Goal: Task Accomplishment & Management: Use online tool/utility

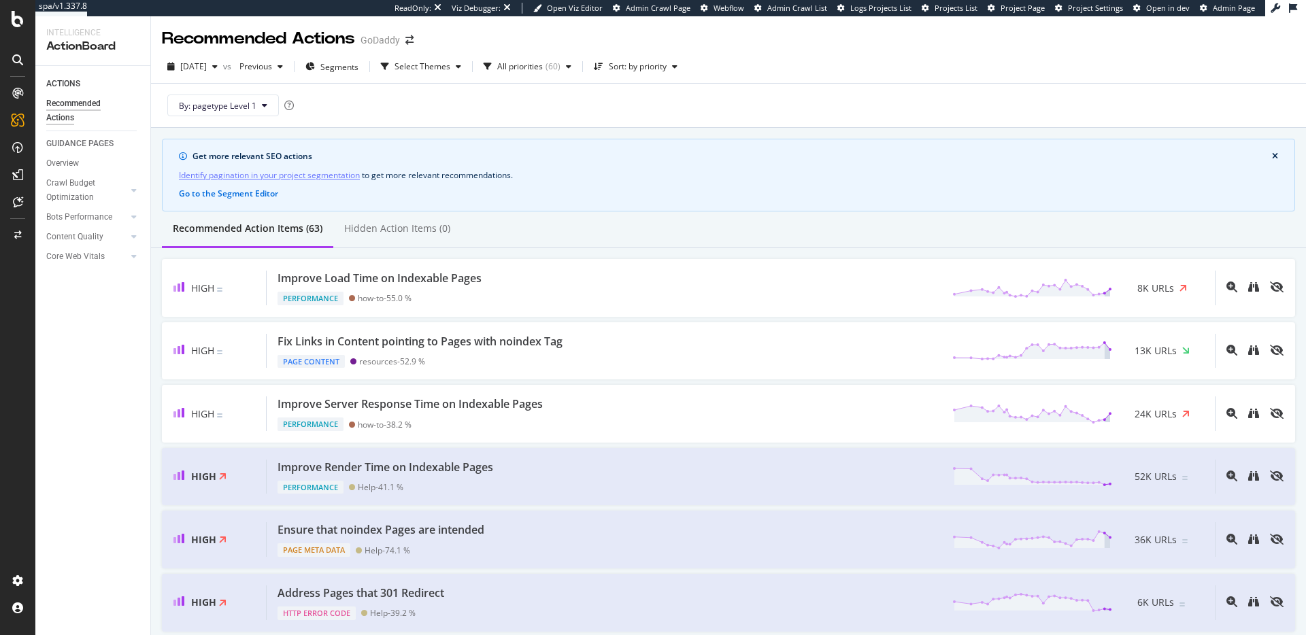
scroll to position [99, 0]
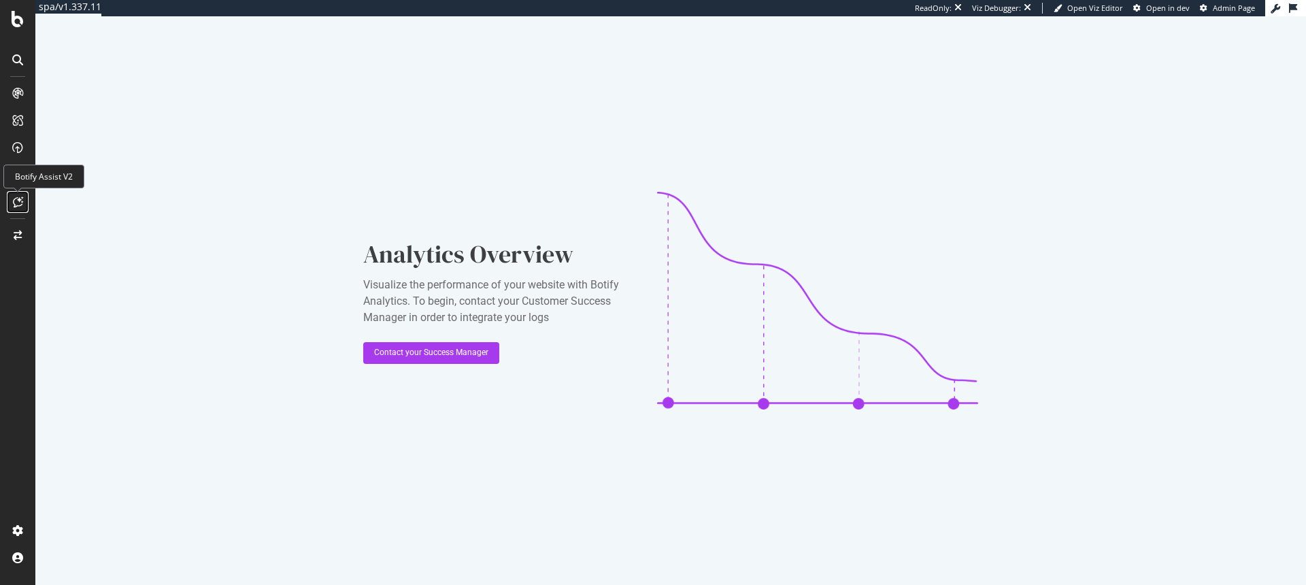
click at [18, 198] on icon at bounding box center [18, 202] width 10 height 11
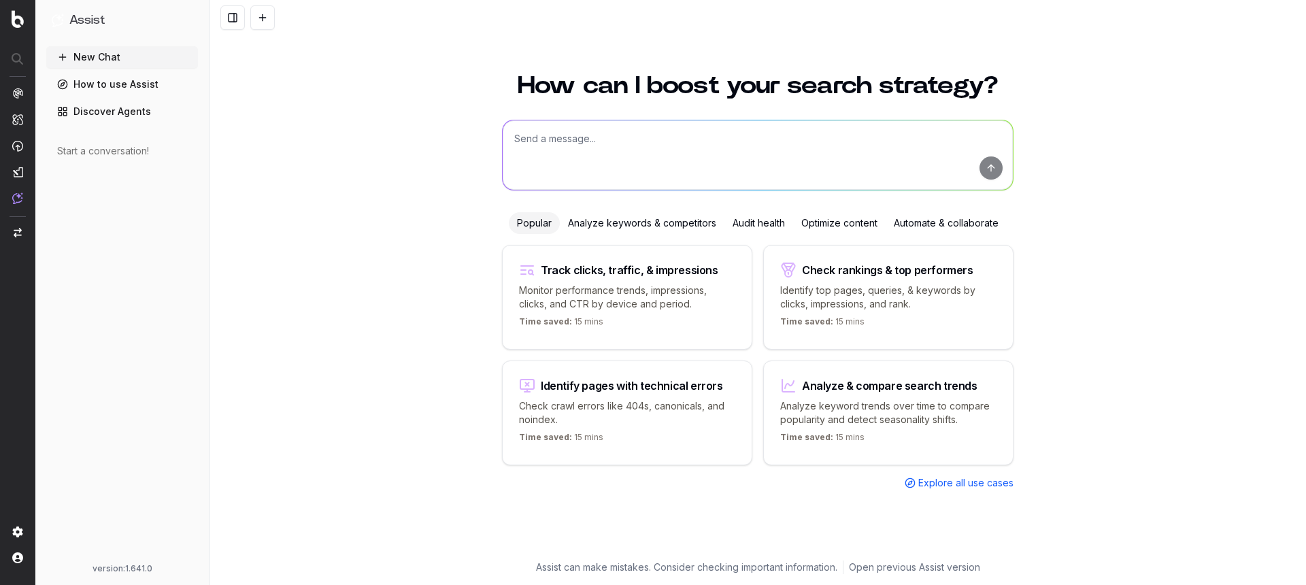
click at [605, 167] on textarea at bounding box center [758, 154] width 510 height 69
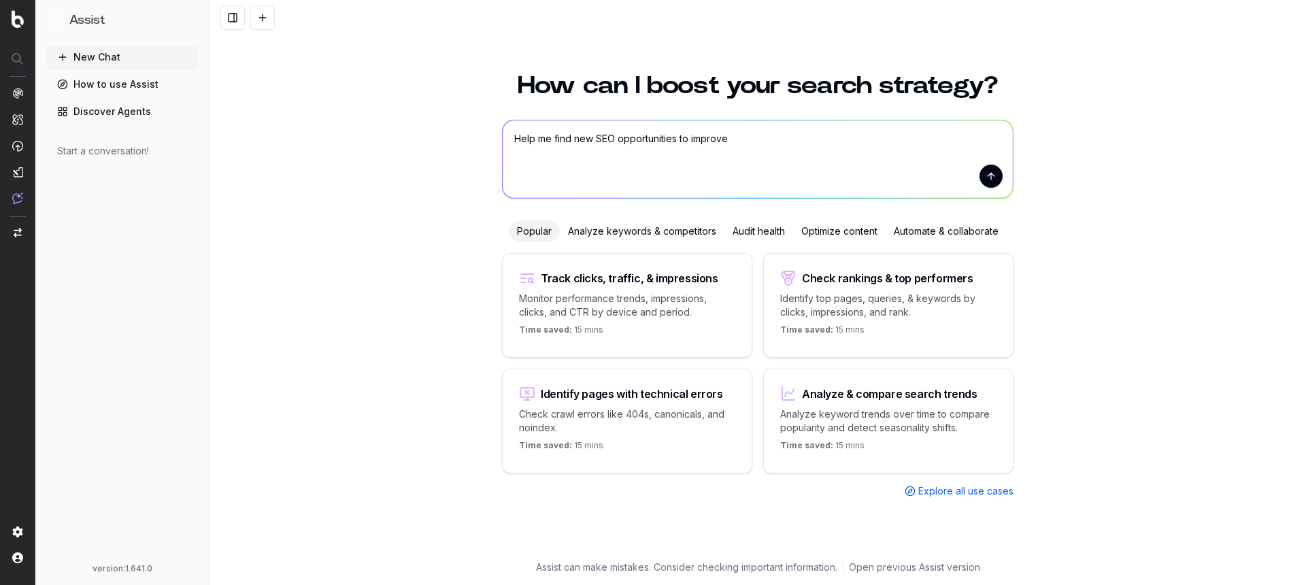
paste textarea "[URL][DOMAIN_NAME] [URL][DOMAIN_NAME] [URL][DOMAIN_NAME] [URL][DOMAIN_NAME]"
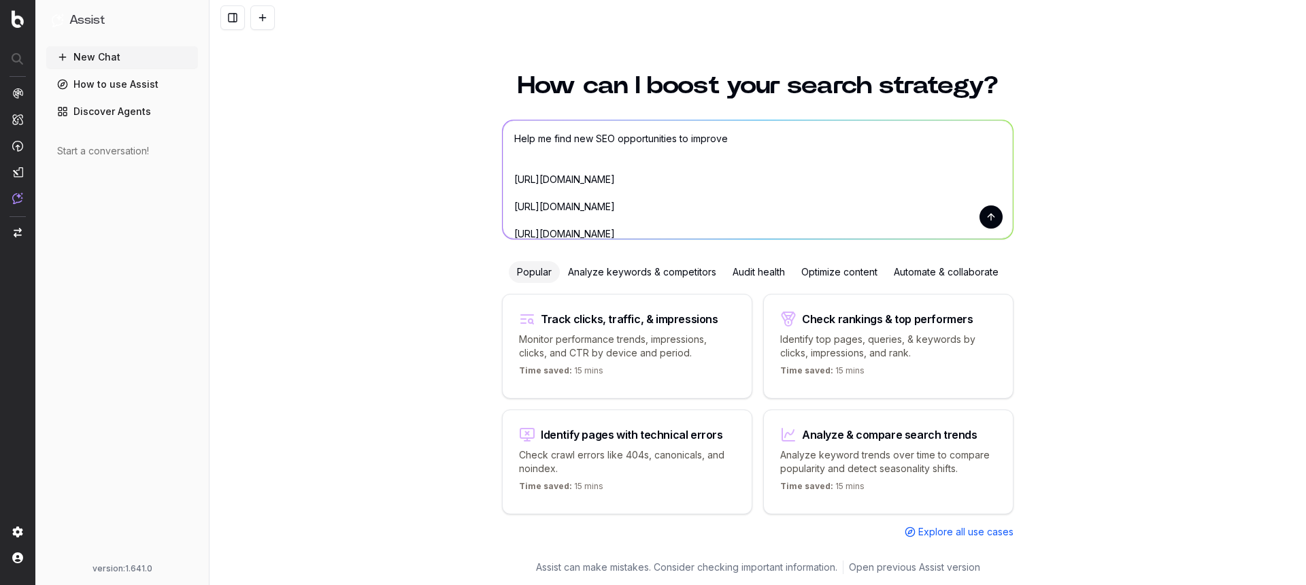
click at [739, 140] on textarea "Help me find new SEO opportunities to improve https://www.capitalgroup.com/indi…" at bounding box center [758, 179] width 510 height 118
paste textarea "surface content opportunities, gaps, duplication, and other issues"
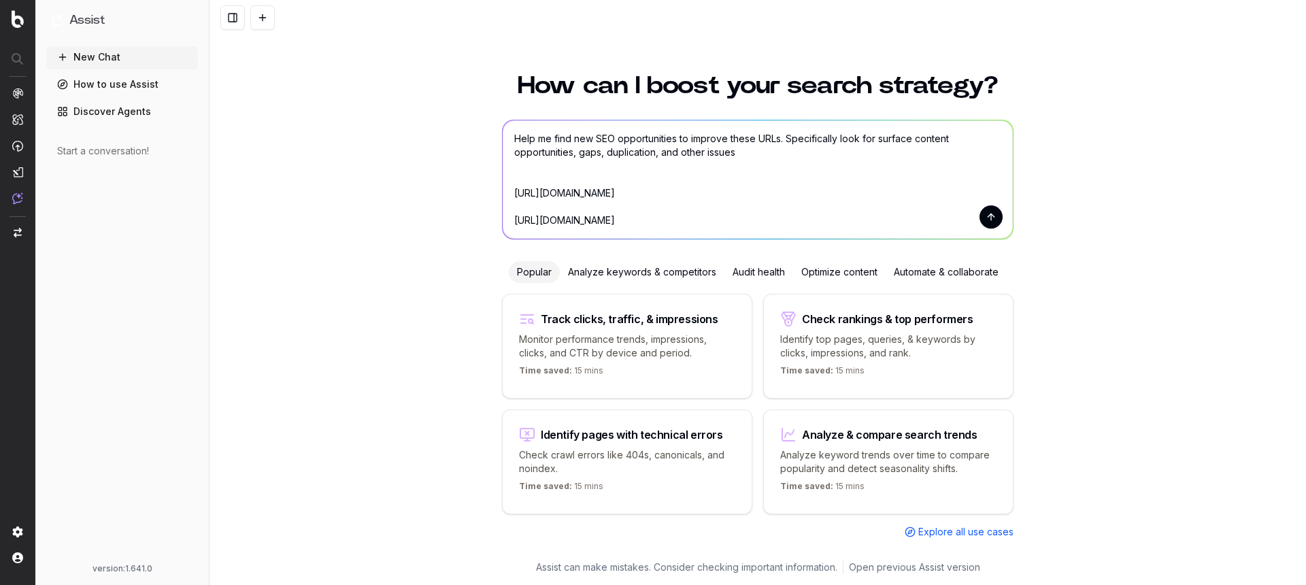
drag, startPoint x: 910, startPoint y: 141, endPoint x: 878, endPoint y: 140, distance: 32.7
click at [878, 140] on textarea "Help me find new SEO opportunities to improve these URLs. Specifically look for…" at bounding box center [758, 179] width 510 height 118
click at [675, 155] on textarea "Help me find new SEO opportunities to improve these URLs. Specifically look for…" at bounding box center [758, 179] width 510 height 118
type textarea "Help me find new SEO opportunities to improve these URLs. Specifically look for…"
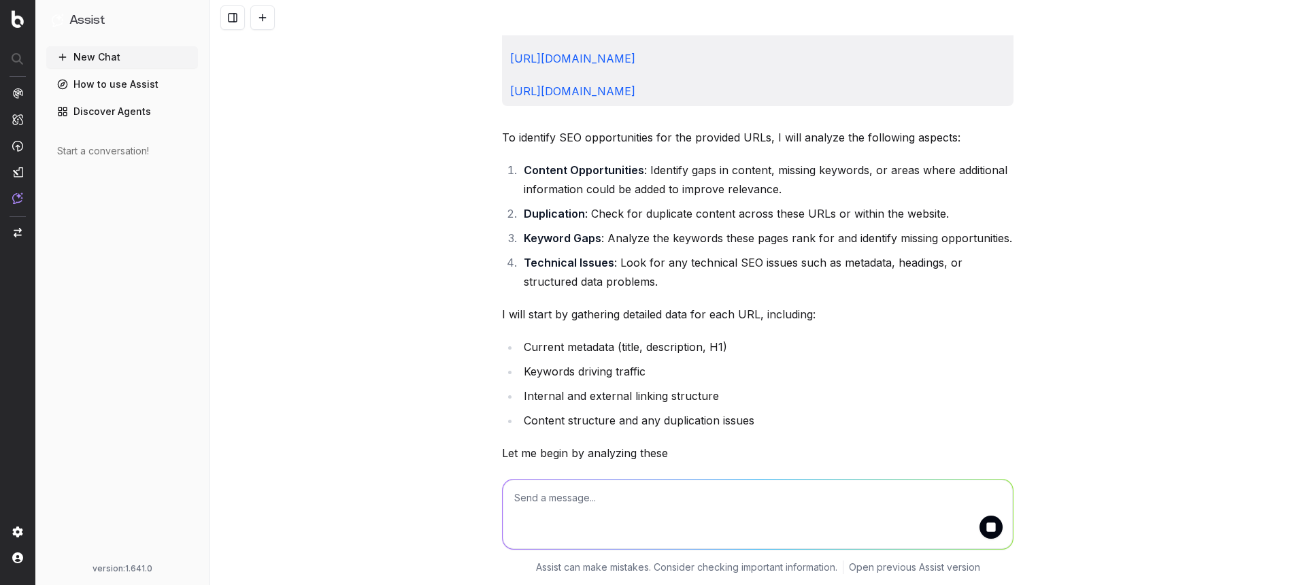
scroll to position [223, 0]
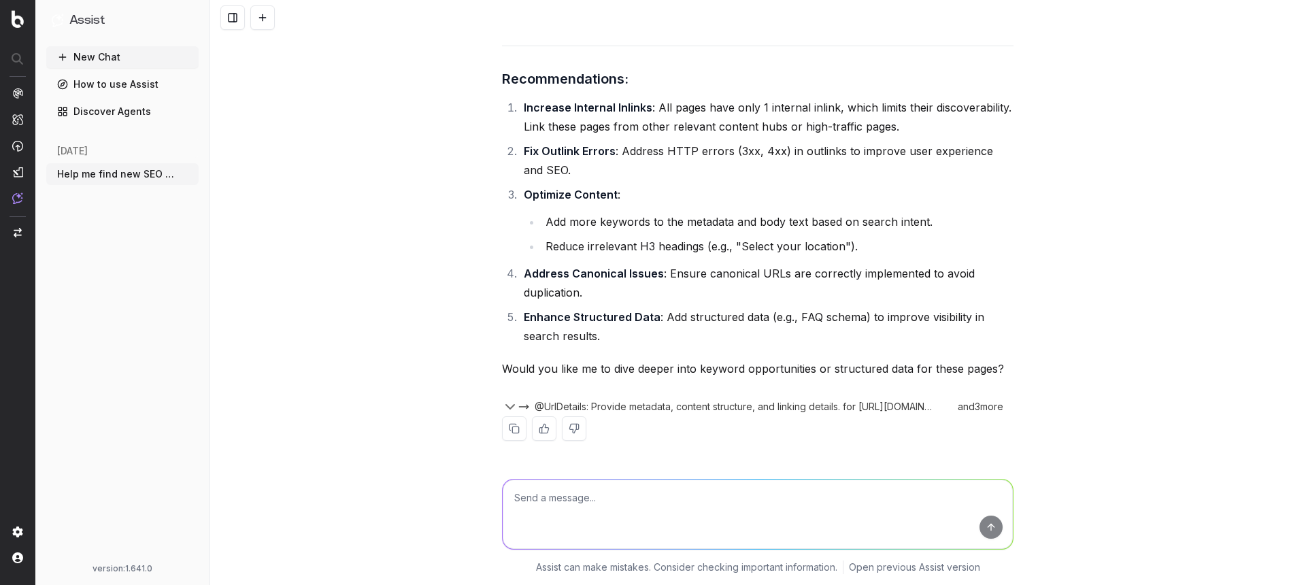
scroll to position [1475, 0]
click at [750, 495] on textarea at bounding box center [758, 514] width 510 height 69
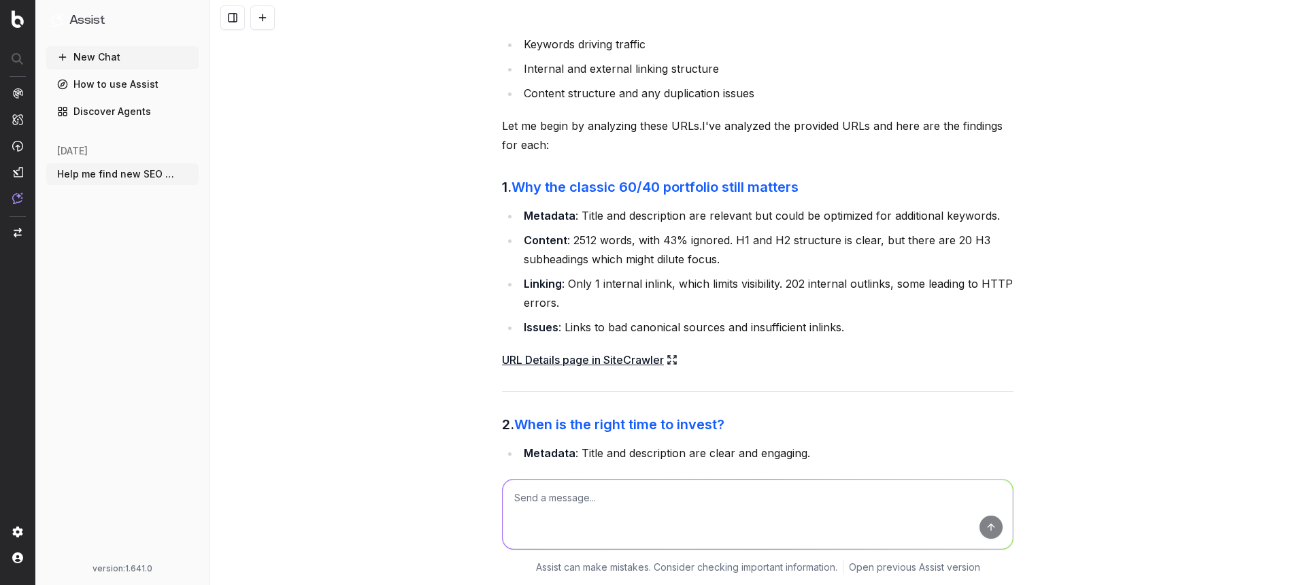
scroll to position [471, 0]
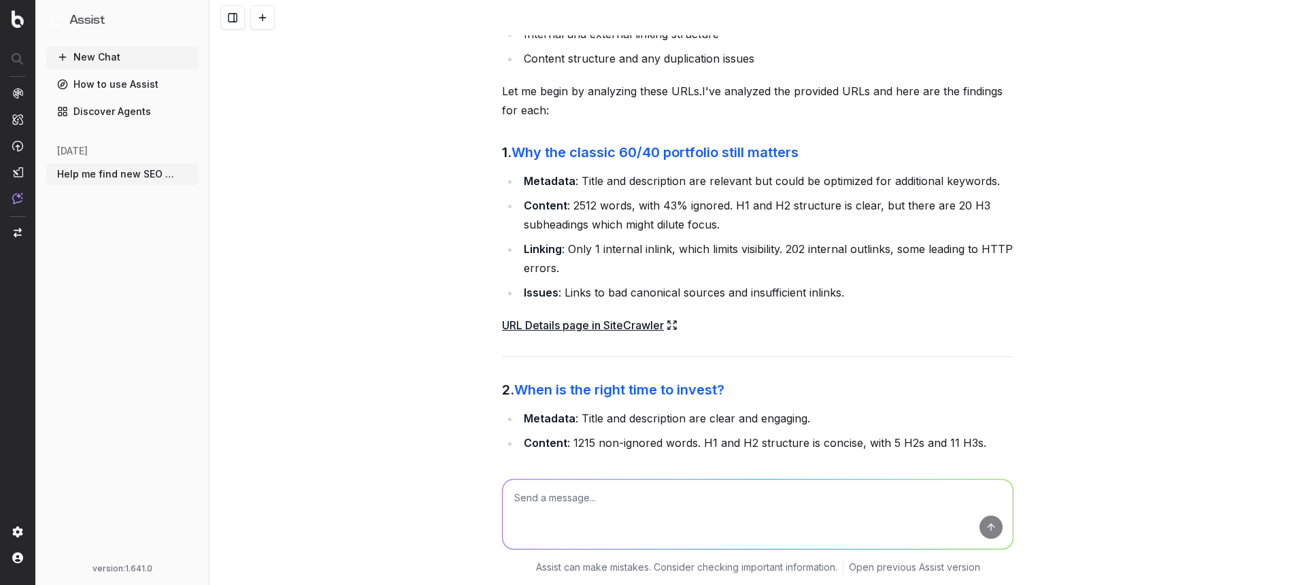
click at [609, 120] on p "Let me begin by analyzing these URLs.I've analyzed the provided URLs and here a…" at bounding box center [758, 101] width 512 height 38
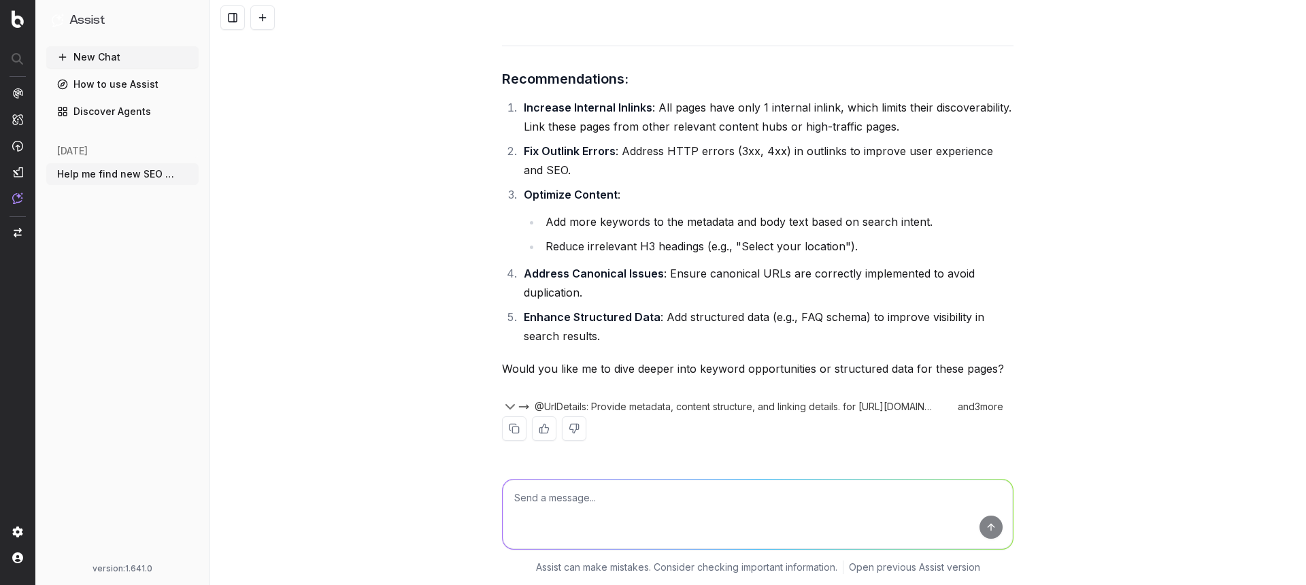
scroll to position [1475, 0]
click at [761, 490] on textarea at bounding box center [758, 514] width 510 height 69
click at [819, 499] on textarea at bounding box center [758, 514] width 510 height 69
type textarea "Can you create a list of the issues in recommendations 1, 2, and 4"
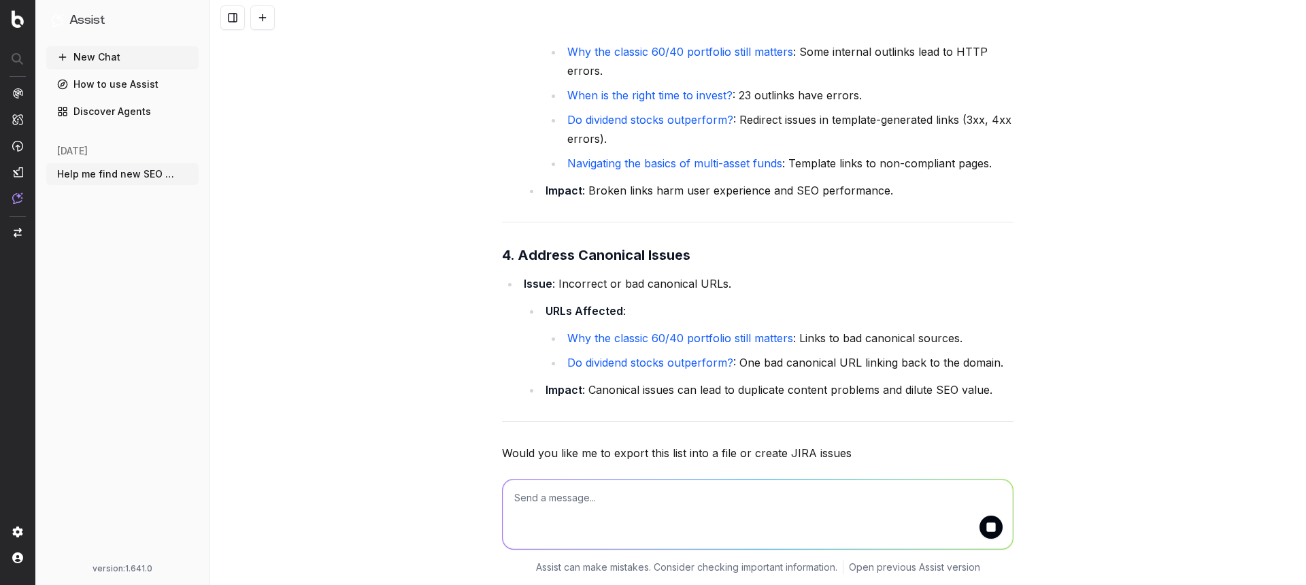
scroll to position [2441, 0]
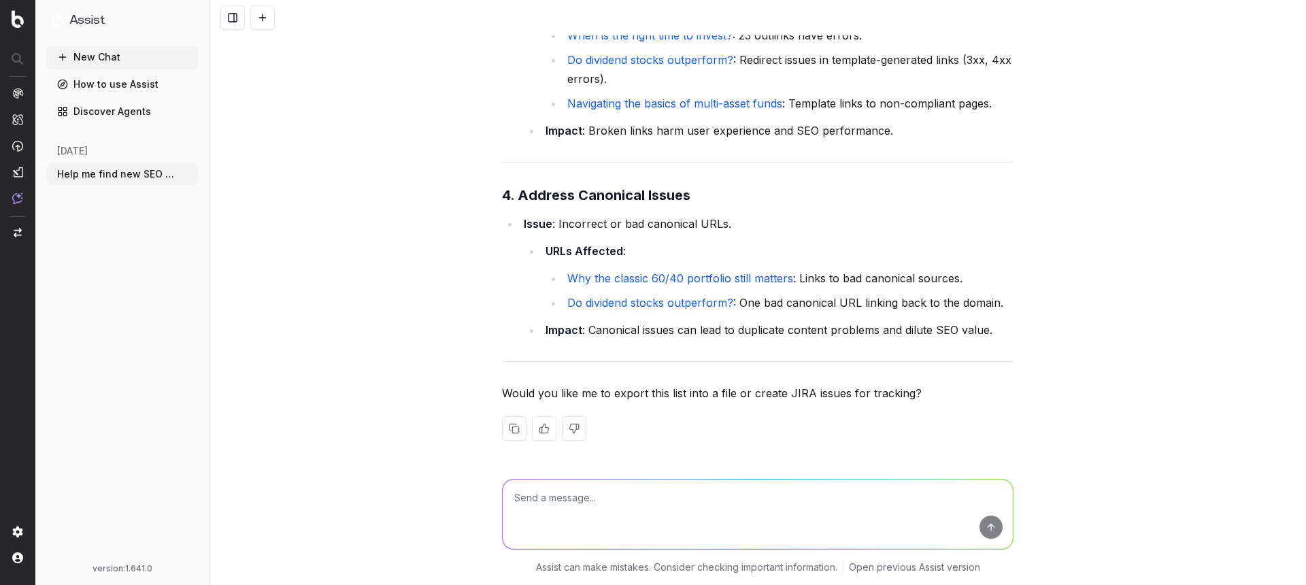
click at [680, 507] on textarea at bounding box center [758, 514] width 510 height 69
type textarea "Export this into a file"
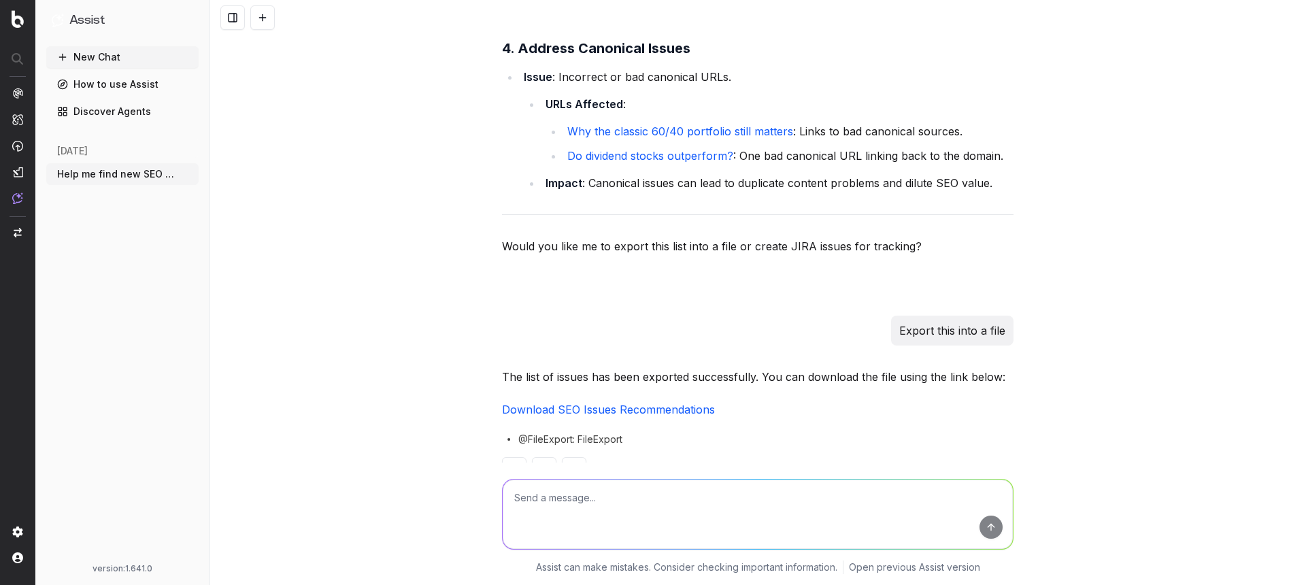
scroll to position [2629, 0]
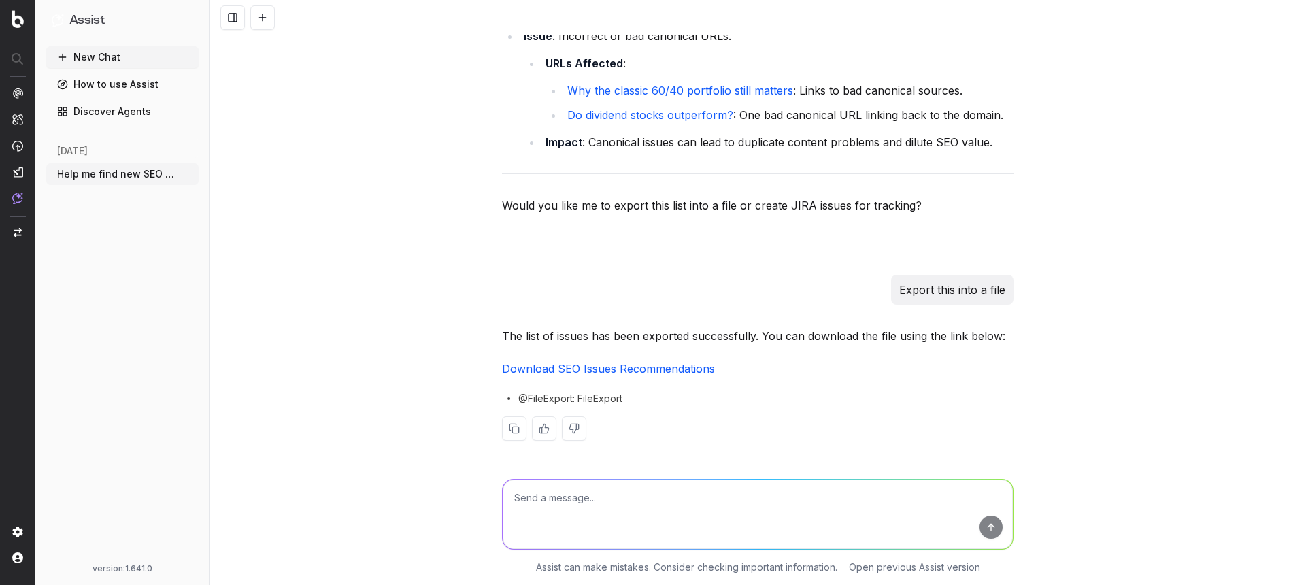
click at [635, 365] on link "Download SEO Issues Recommendations" at bounding box center [608, 369] width 213 height 14
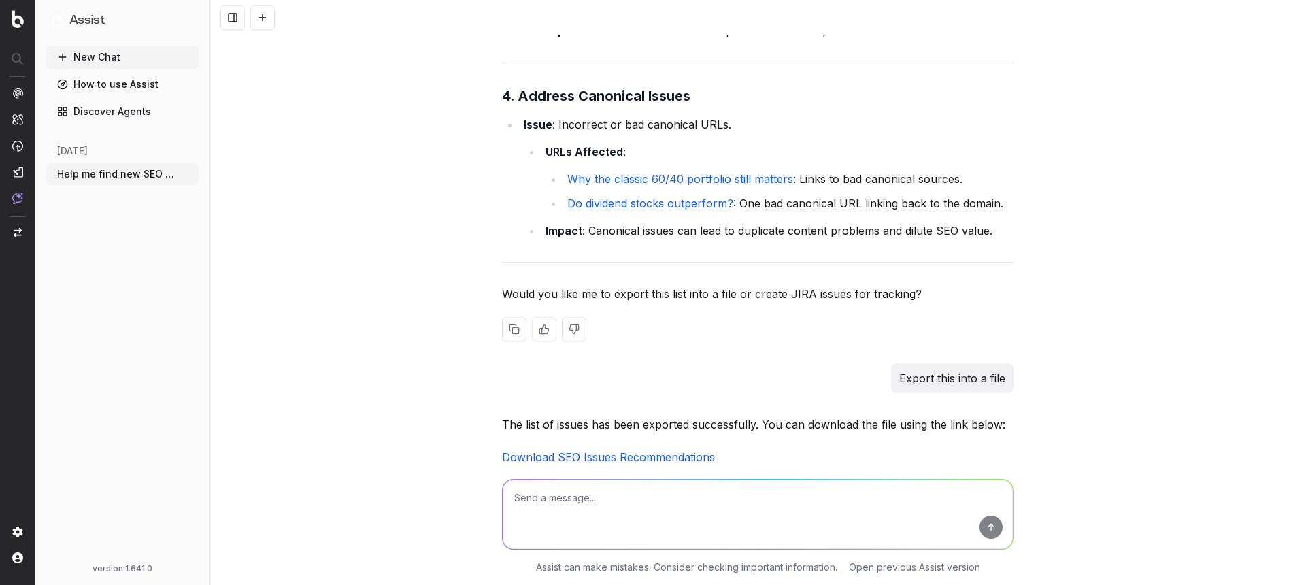
scroll to position [2465, 0]
click at [763, 499] on textarea at bounding box center [758, 514] width 510 height 69
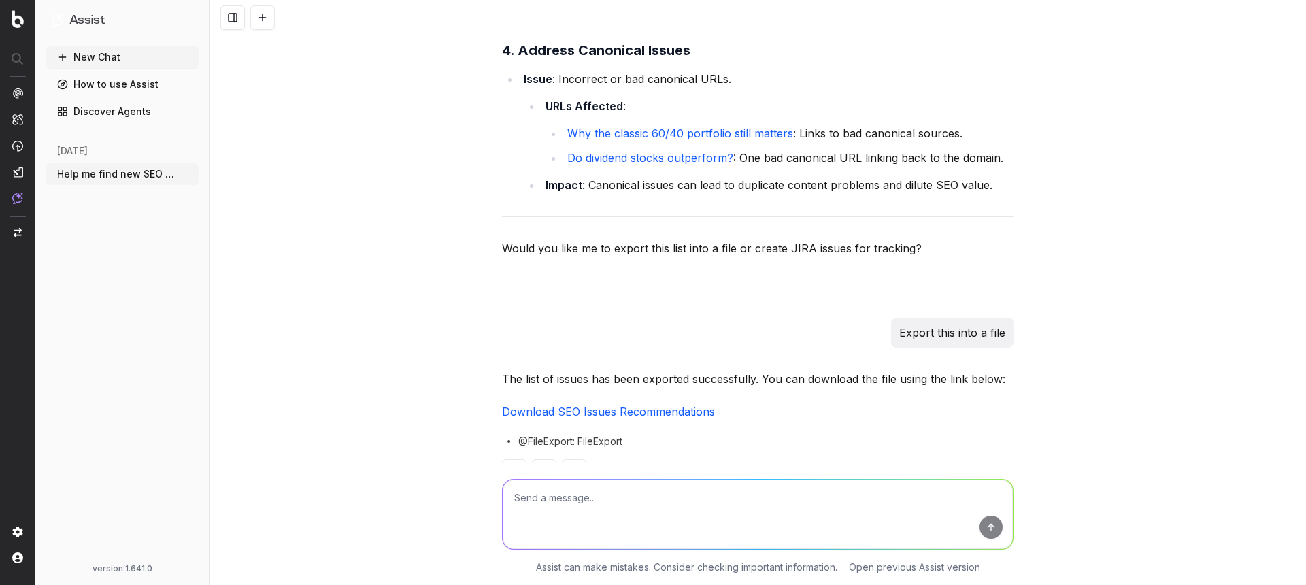
scroll to position [2629, 0]
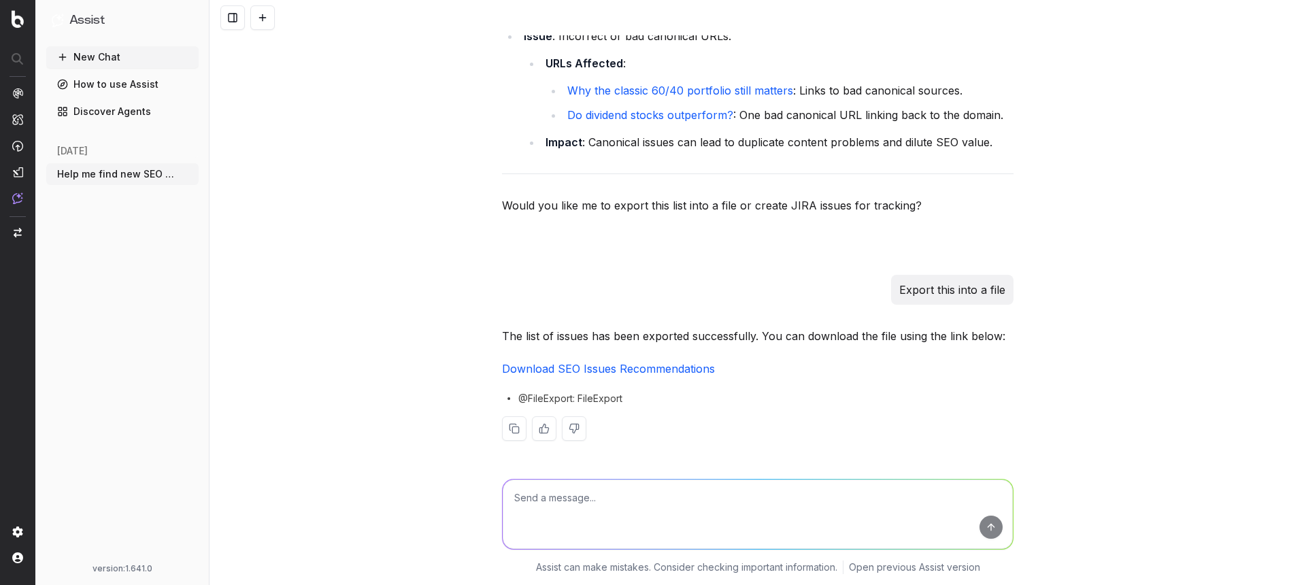
type textarea "H"
type textarea "Show me the outlink errors for each of those URLs"
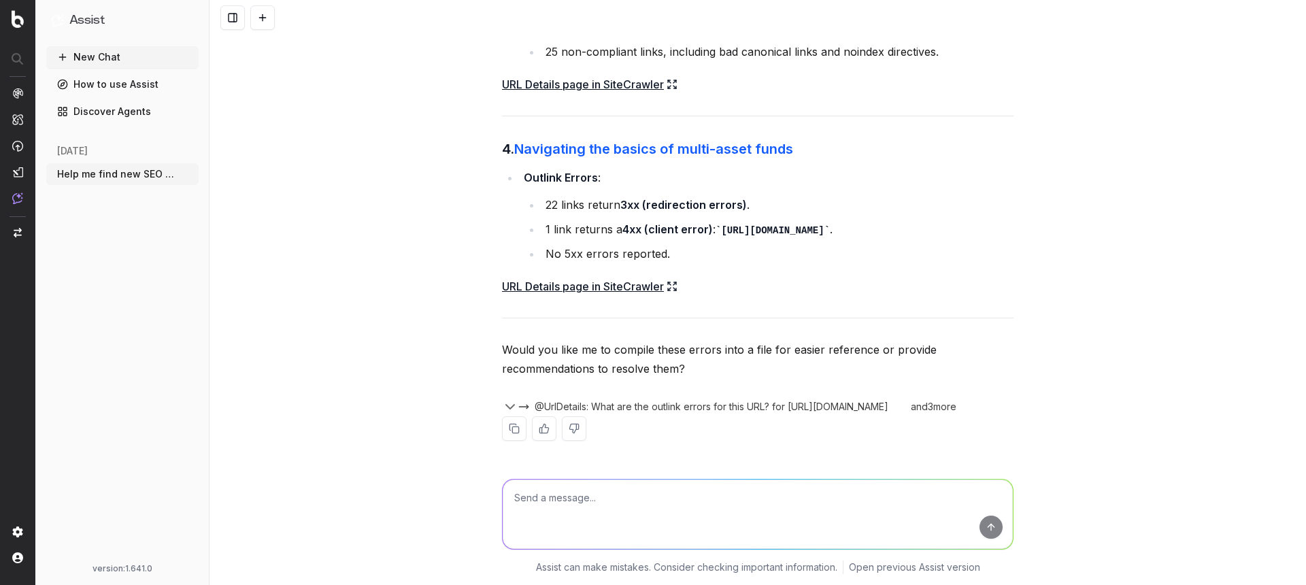
scroll to position [3737, 0]
